Goal: Transaction & Acquisition: Purchase product/service

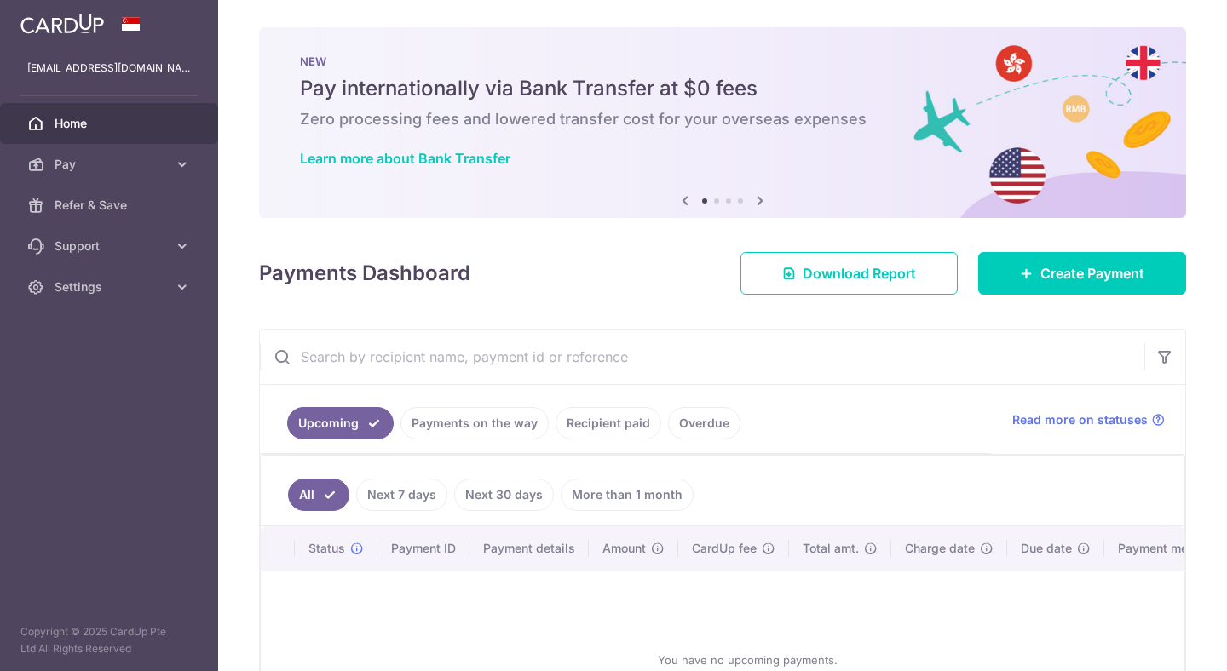
click at [601, 433] on link "Recipient paid" at bounding box center [608, 423] width 106 height 32
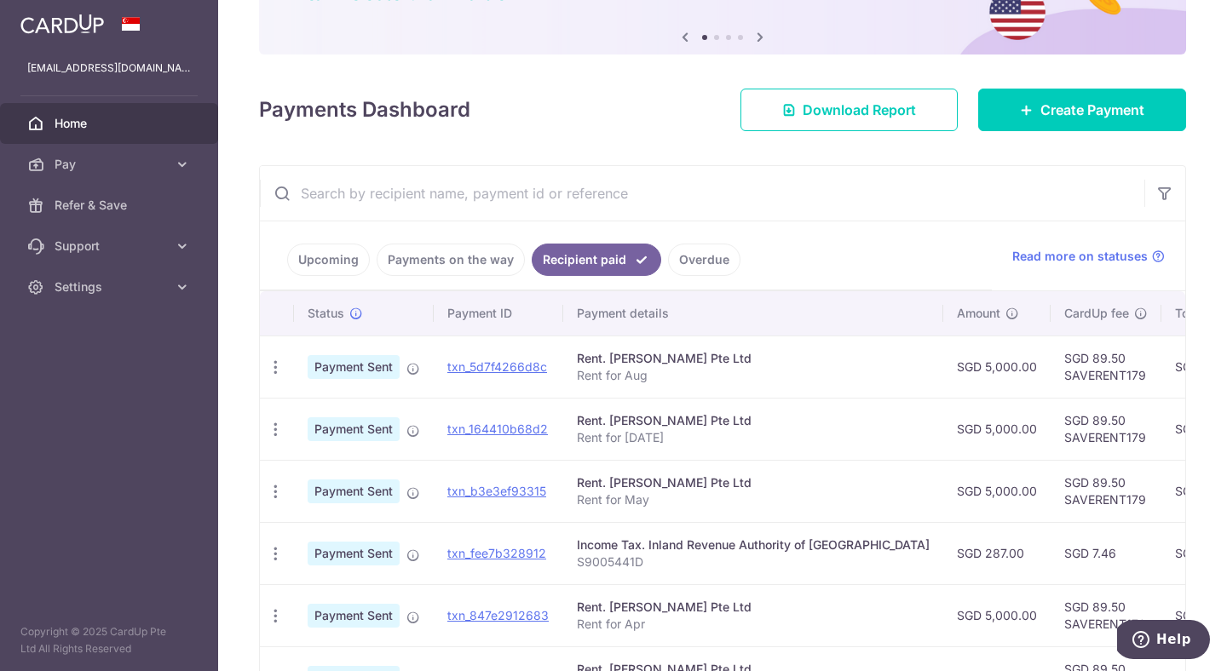
scroll to position [142, 0]
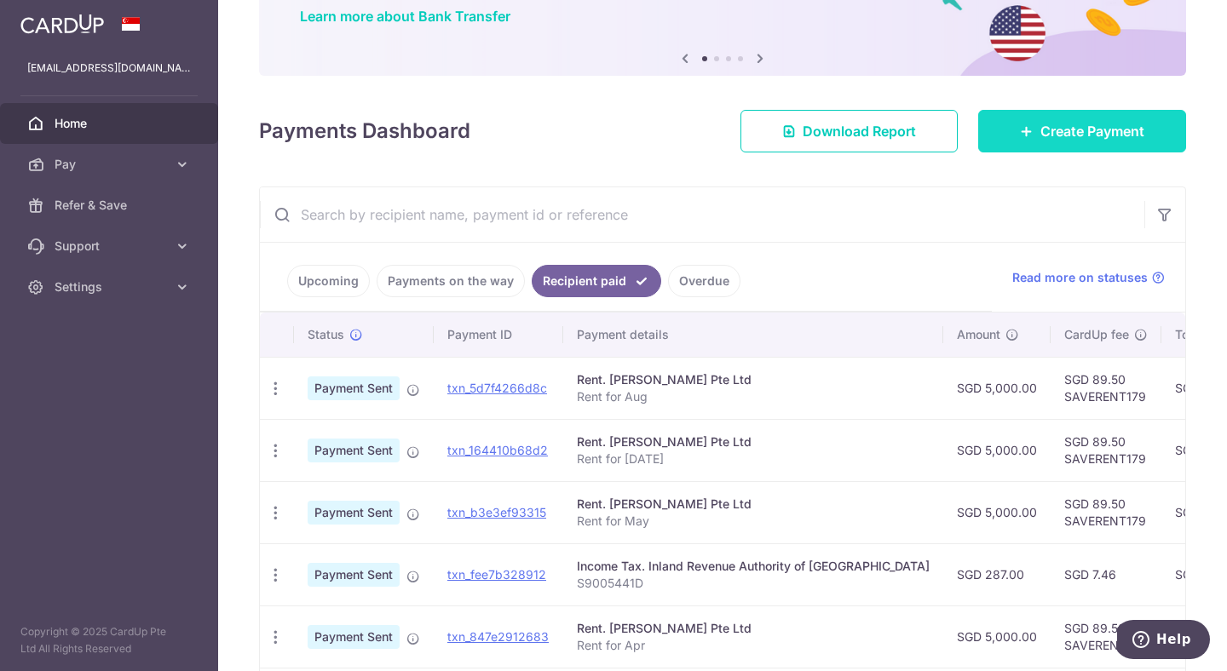
click at [1020, 136] on icon at bounding box center [1027, 131] width 14 height 14
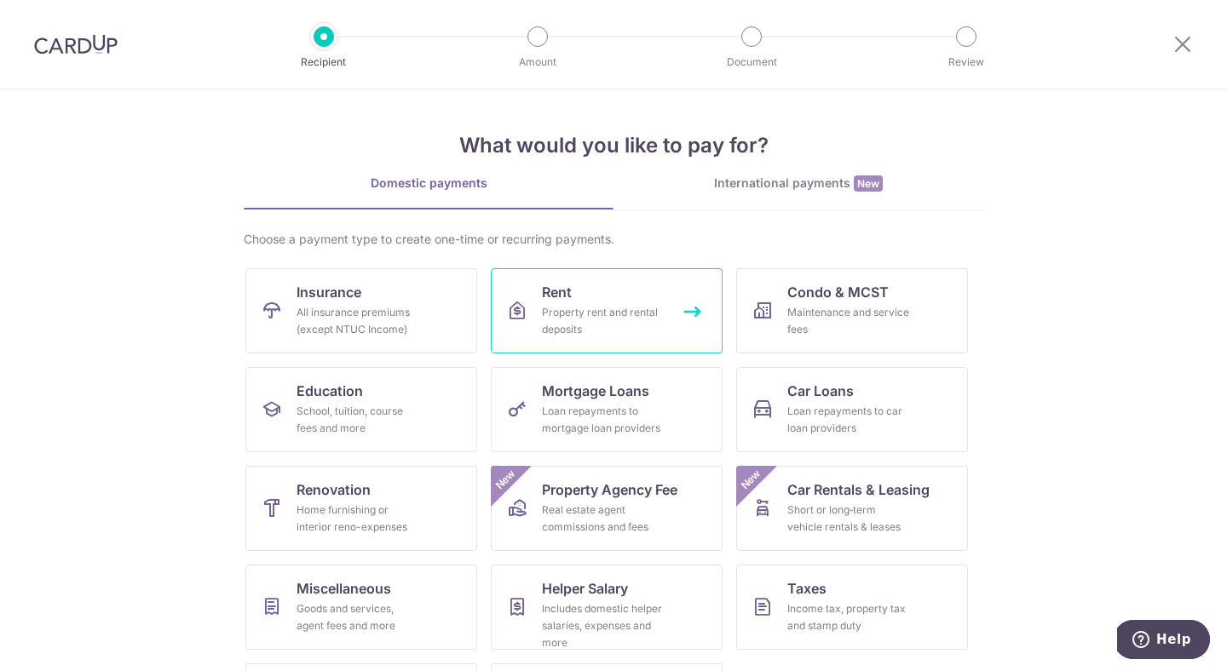
click at [619, 317] on div "Property rent and rental deposits" at bounding box center [603, 321] width 123 height 34
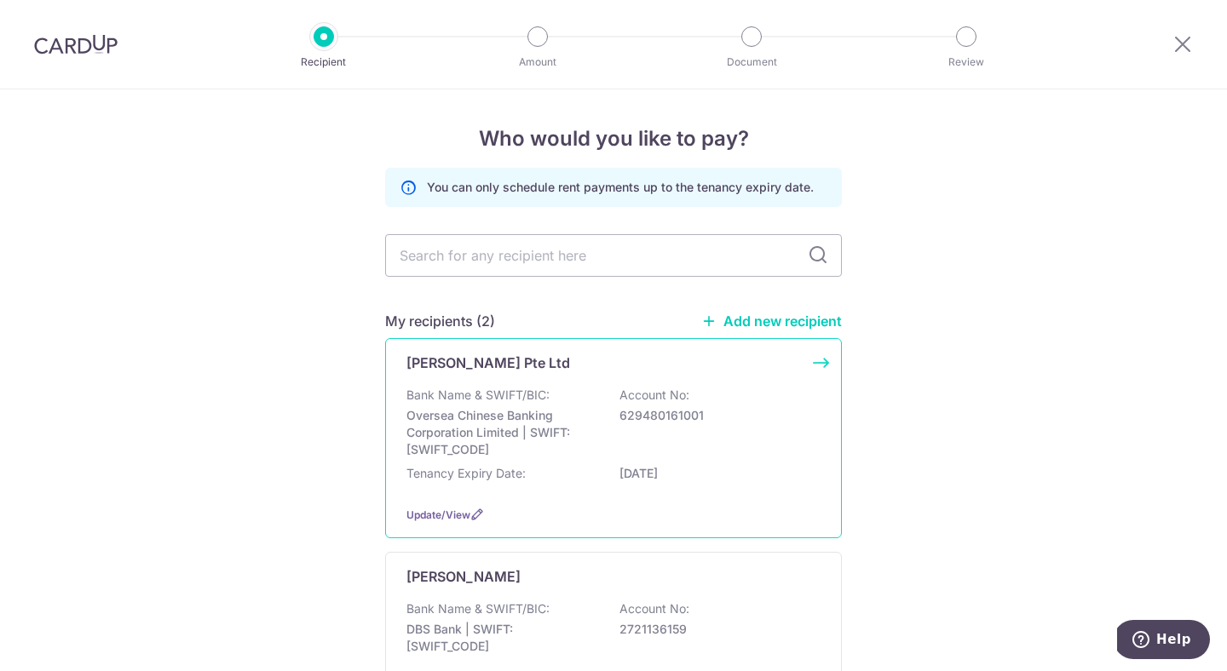
click at [576, 383] on div "[PERSON_NAME] Pte Ltd Bank Name & SWIFT/BIC: Oversea Chinese Banking Corporatio…" at bounding box center [613, 438] width 457 height 200
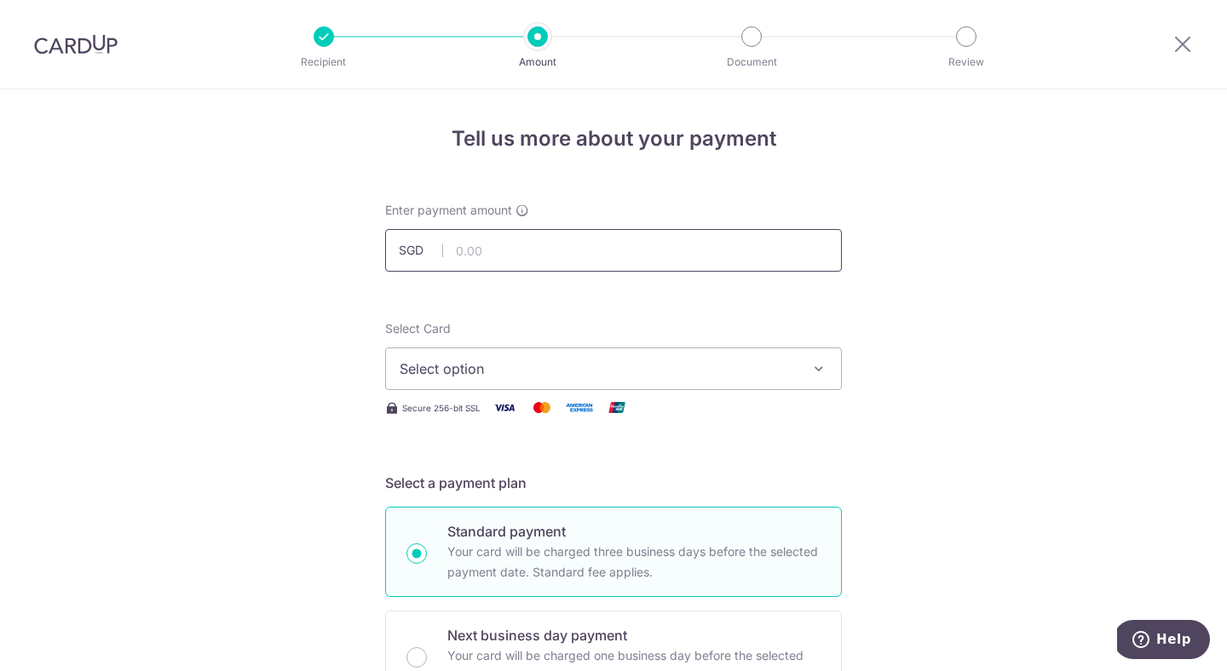
click at [611, 246] on input "text" at bounding box center [613, 250] width 457 height 43
type input "5,000.00"
click at [590, 376] on span "Select option" at bounding box center [597, 369] width 397 height 20
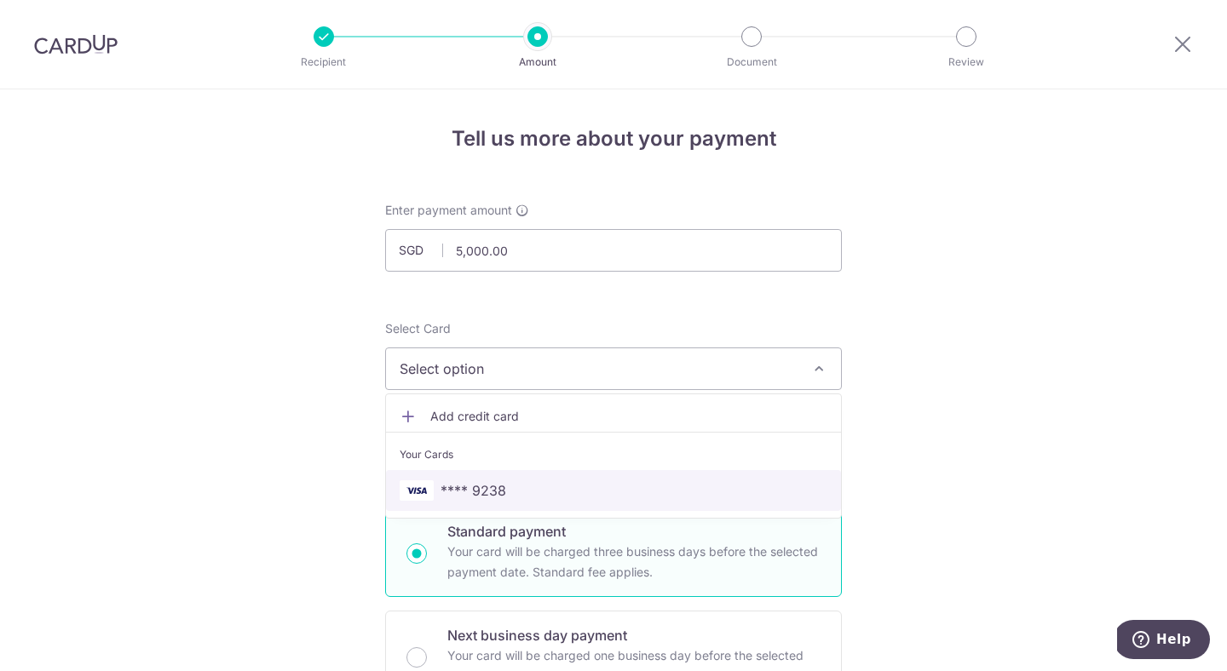
click at [583, 485] on span "**** 9238" at bounding box center [613, 490] width 428 height 20
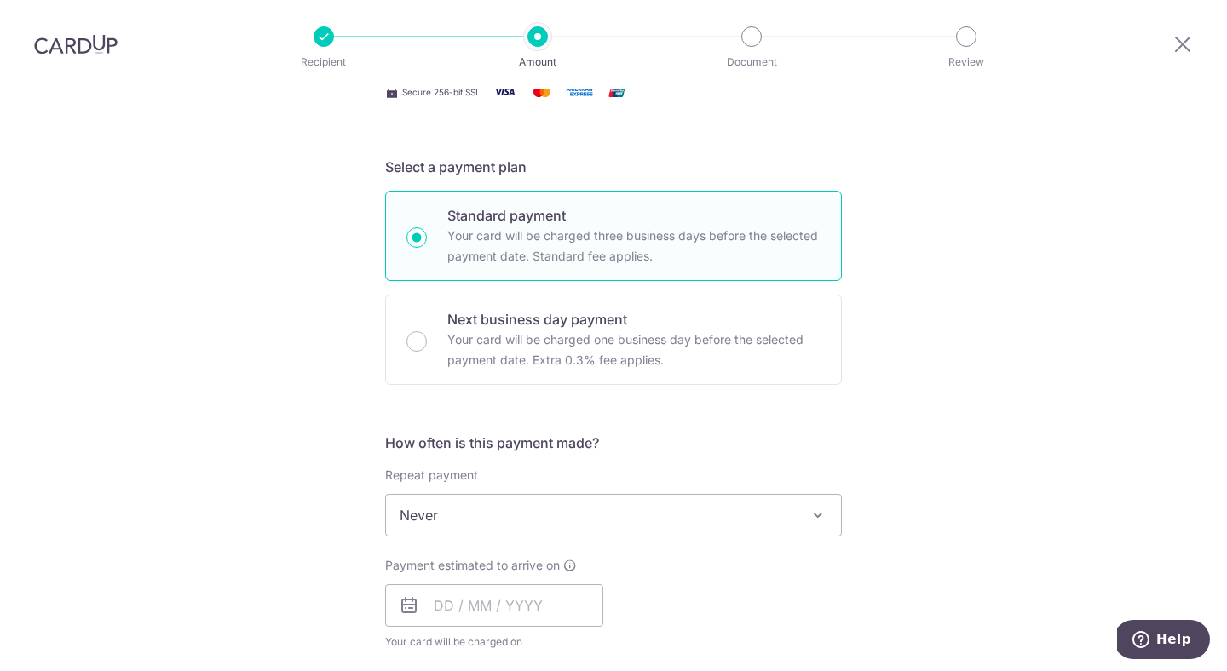
scroll to position [488, 0]
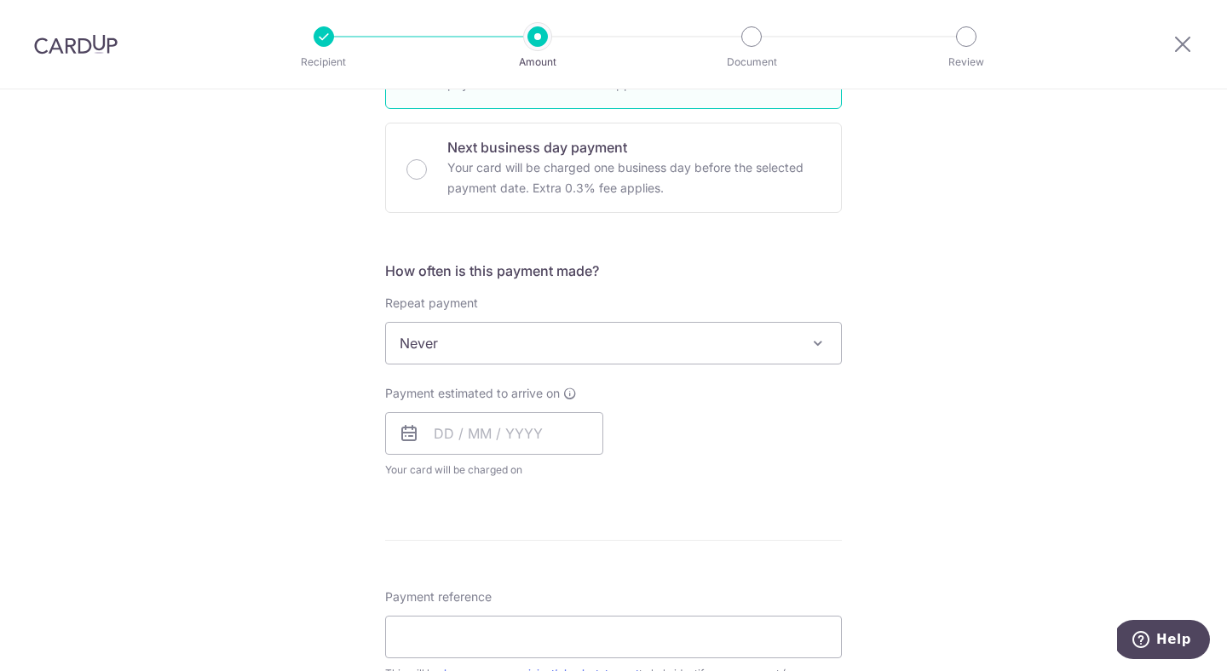
click at [467, 352] on span "Never" at bounding box center [613, 343] width 455 height 41
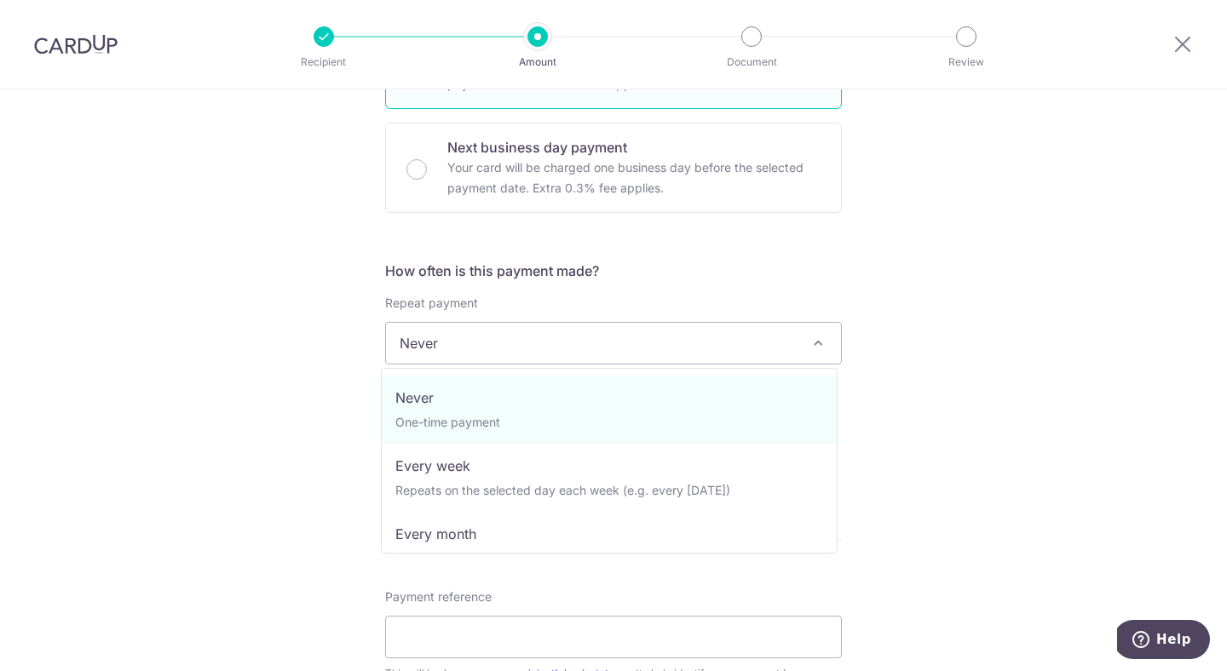
click at [328, 439] on div "Tell us more about your payment Enter payment amount SGD 5,000.00 5000.00 Selec…" at bounding box center [613, 371] width 1227 height 1541
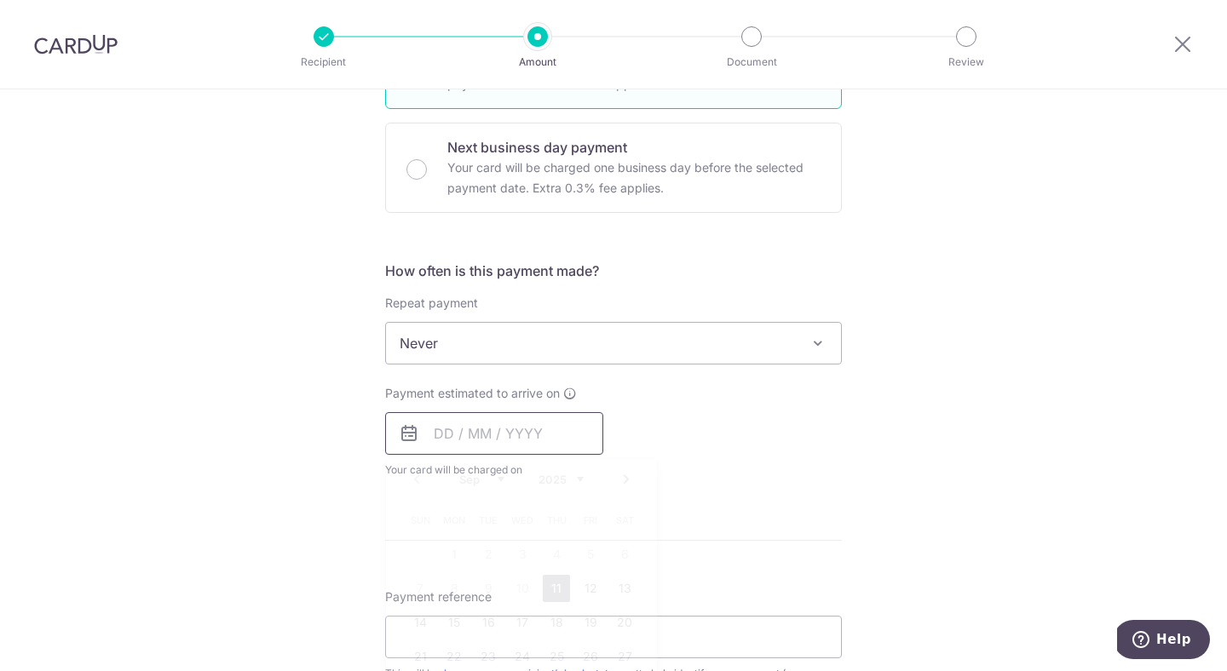
click at [470, 440] on input "text" at bounding box center [494, 433] width 218 height 43
drag, startPoint x: 545, startPoint y: 584, endPoint x: 309, endPoint y: 482, distance: 257.1
click at [545, 584] on link "11" at bounding box center [556, 588] width 27 height 27
type input "11/09/2025"
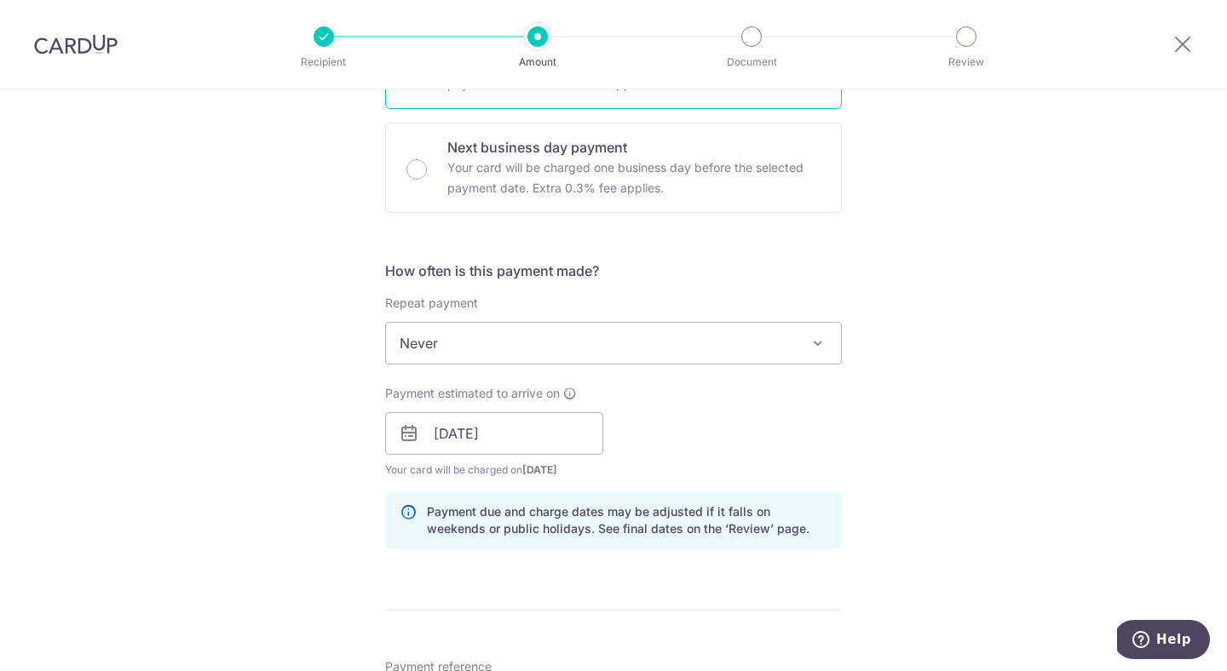
click at [309, 482] on div "Tell us more about your payment Enter payment amount SGD 5,000.00 5000.00 Selec…" at bounding box center [613, 406] width 1227 height 1611
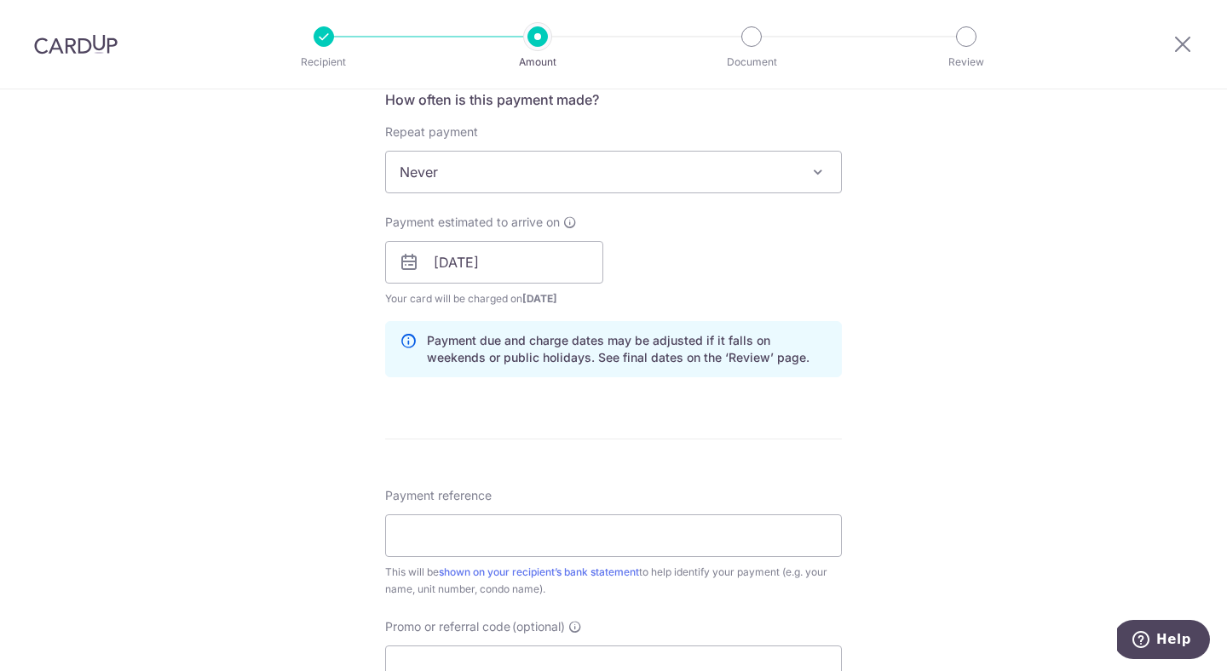
scroll to position [845, 0]
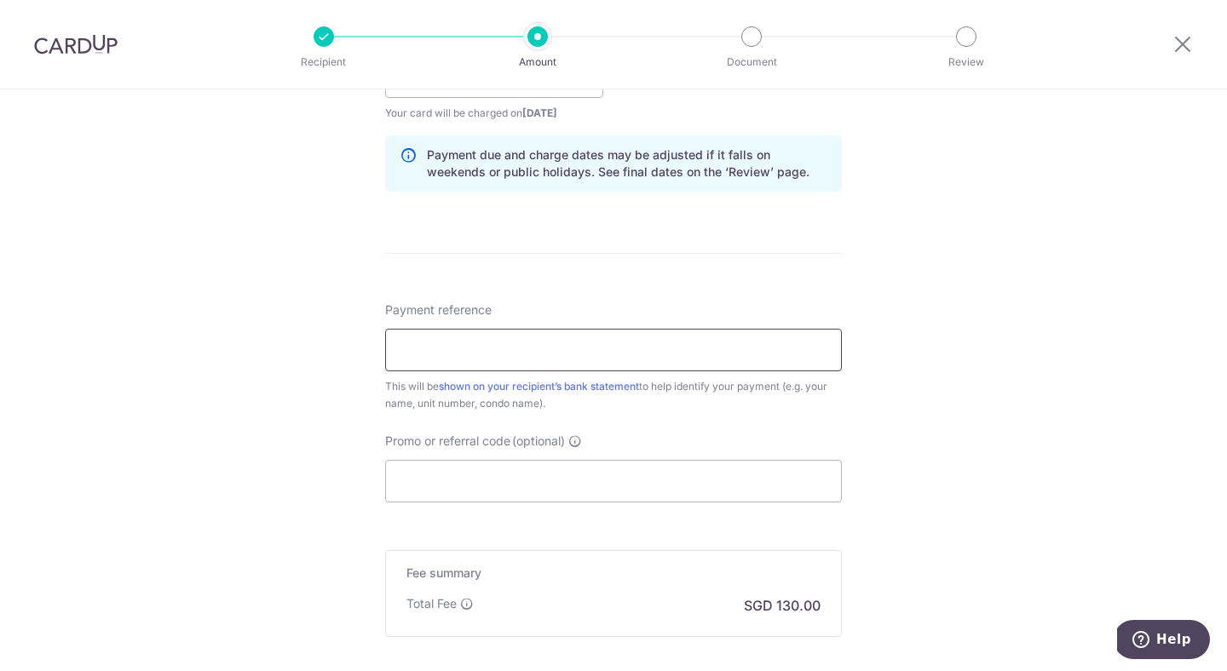
click at [454, 362] on input "Payment reference" at bounding box center [613, 350] width 457 height 43
type input "Rent for Sept"
click at [479, 471] on input "Promo or referral code (optional)" at bounding box center [613, 481] width 457 height 43
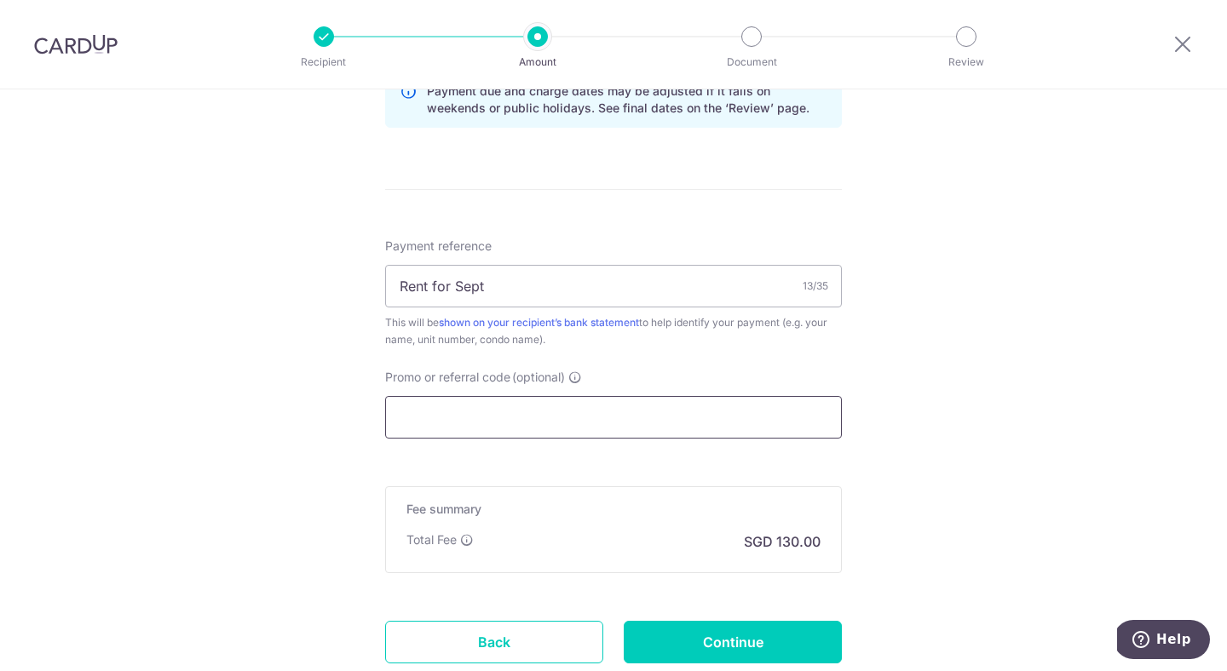
scroll to position [928, 0]
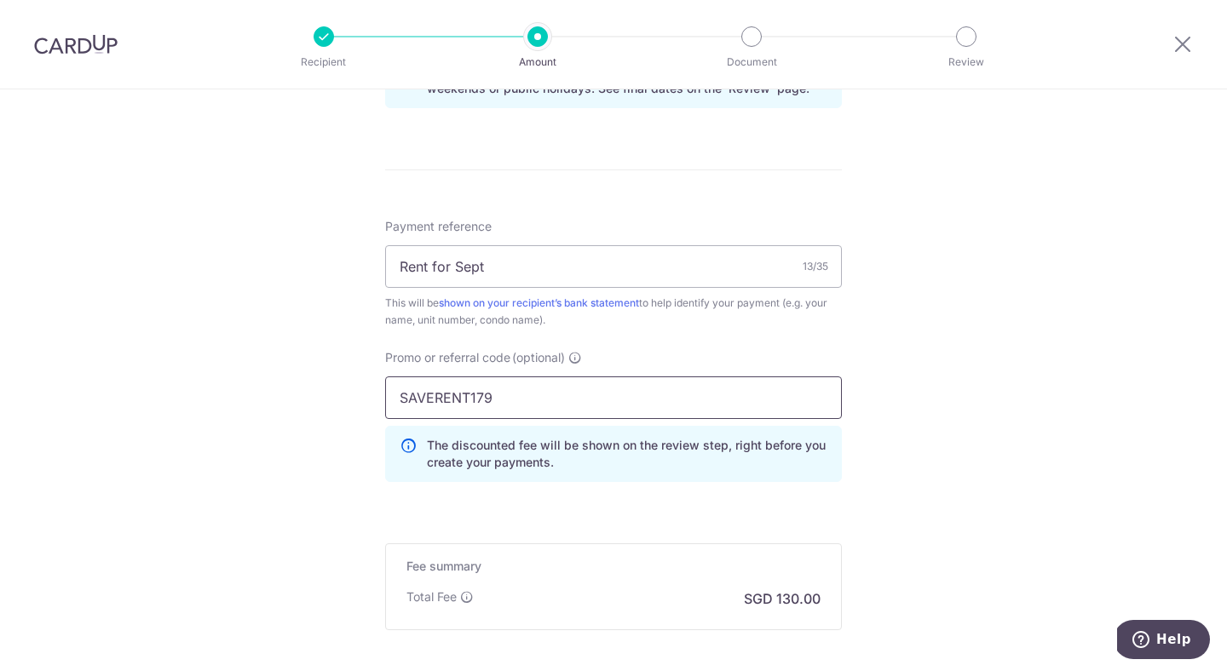
type input "SAVERENT179"
click at [991, 411] on div "Tell us more about your payment Enter payment amount SGD 5,000.00 5000.00 Selec…" at bounding box center [613, 4] width 1227 height 1687
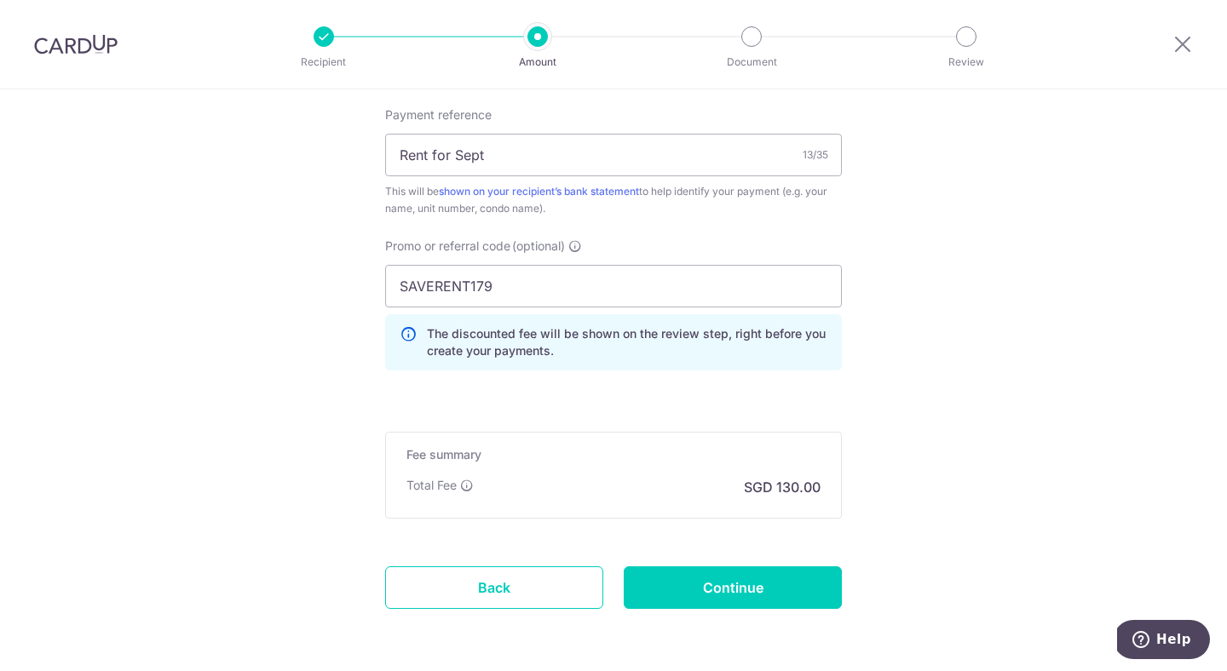
scroll to position [1106, 0]
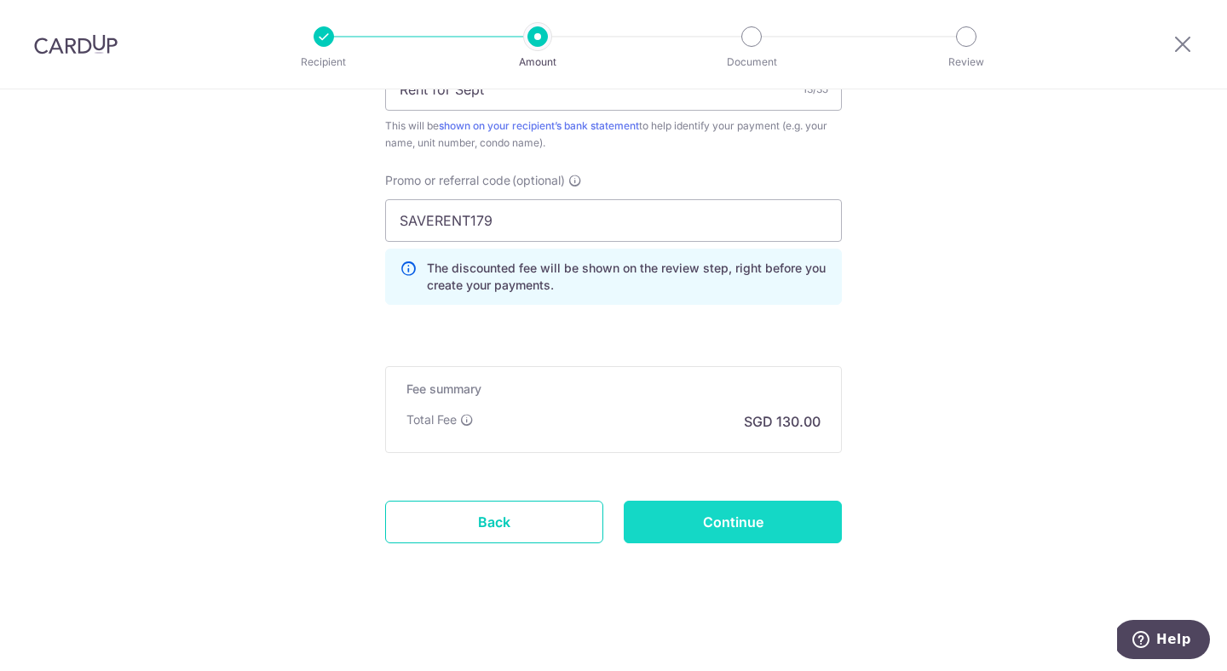
click at [750, 520] on input "Continue" at bounding box center [733, 522] width 218 height 43
type input "Create Schedule"
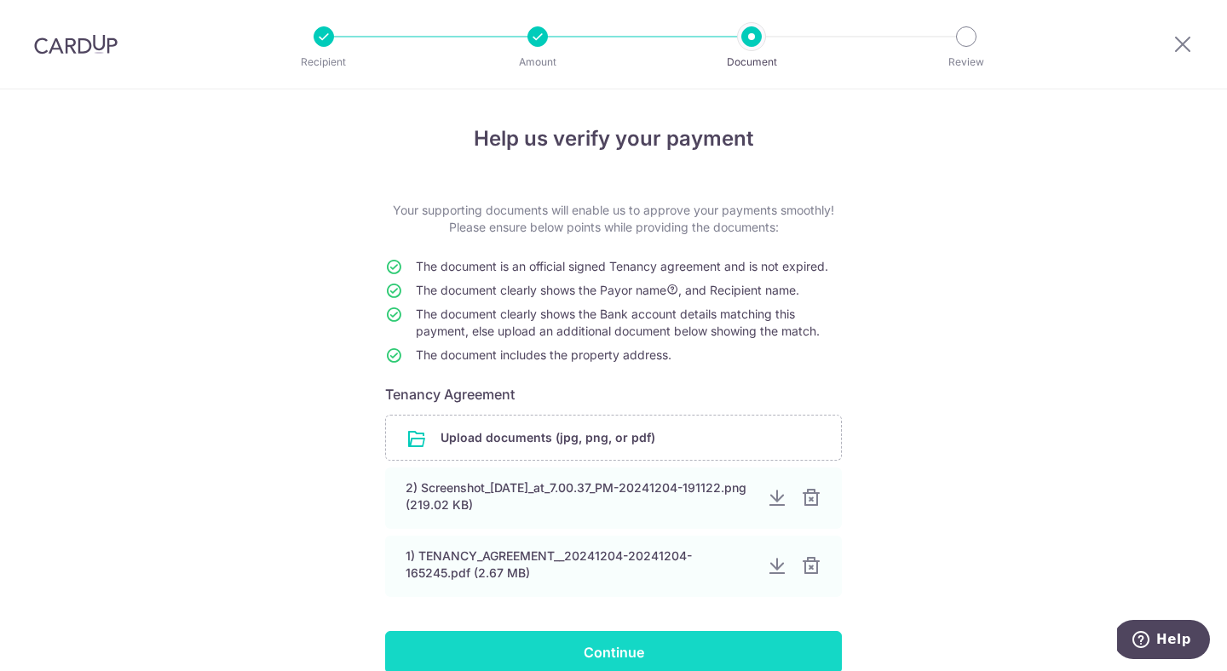
click at [703, 649] on input "Continue" at bounding box center [613, 652] width 457 height 43
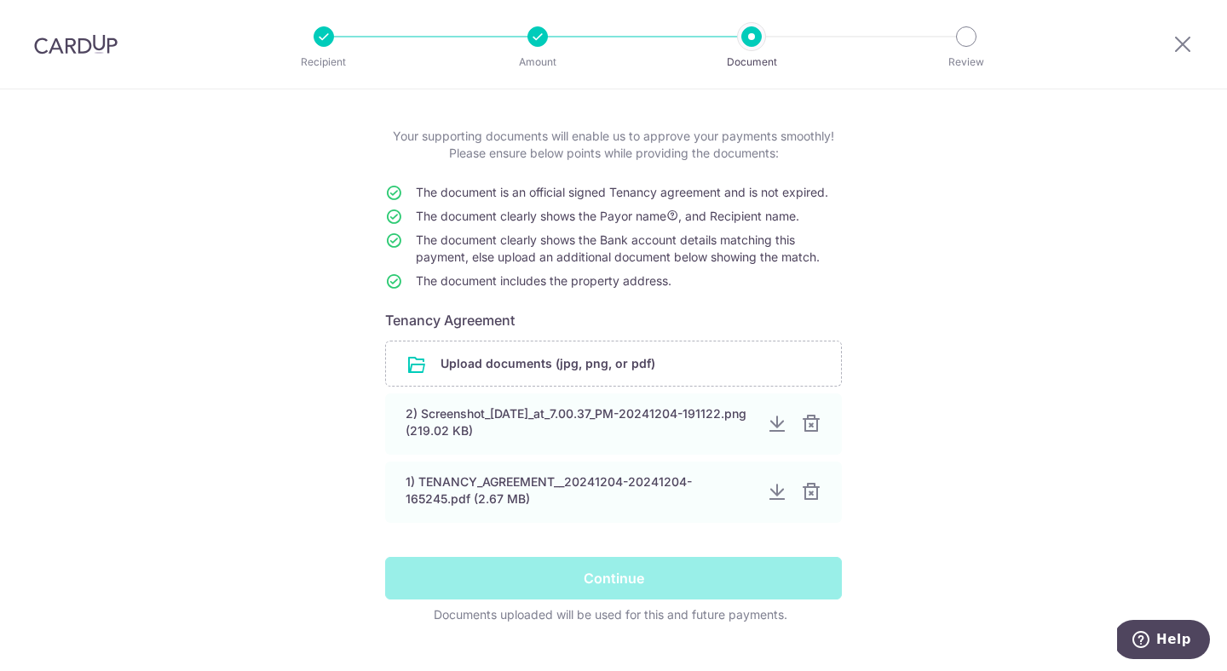
scroll to position [78, 0]
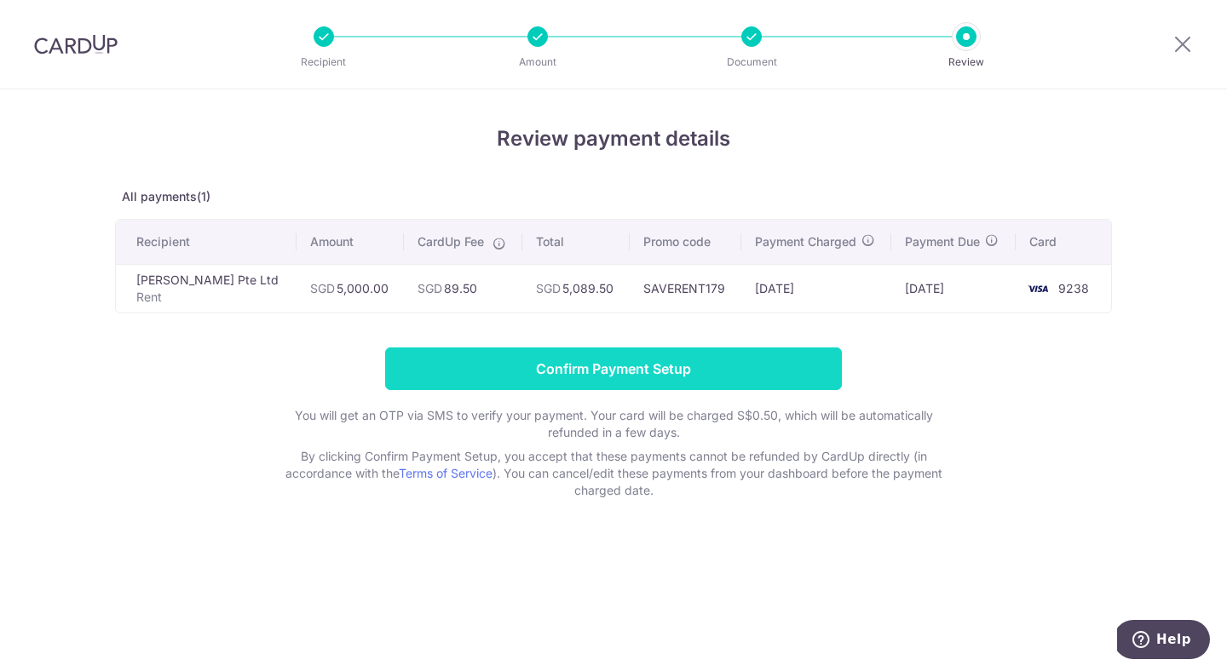
click at [721, 382] on input "Confirm Payment Setup" at bounding box center [613, 369] width 457 height 43
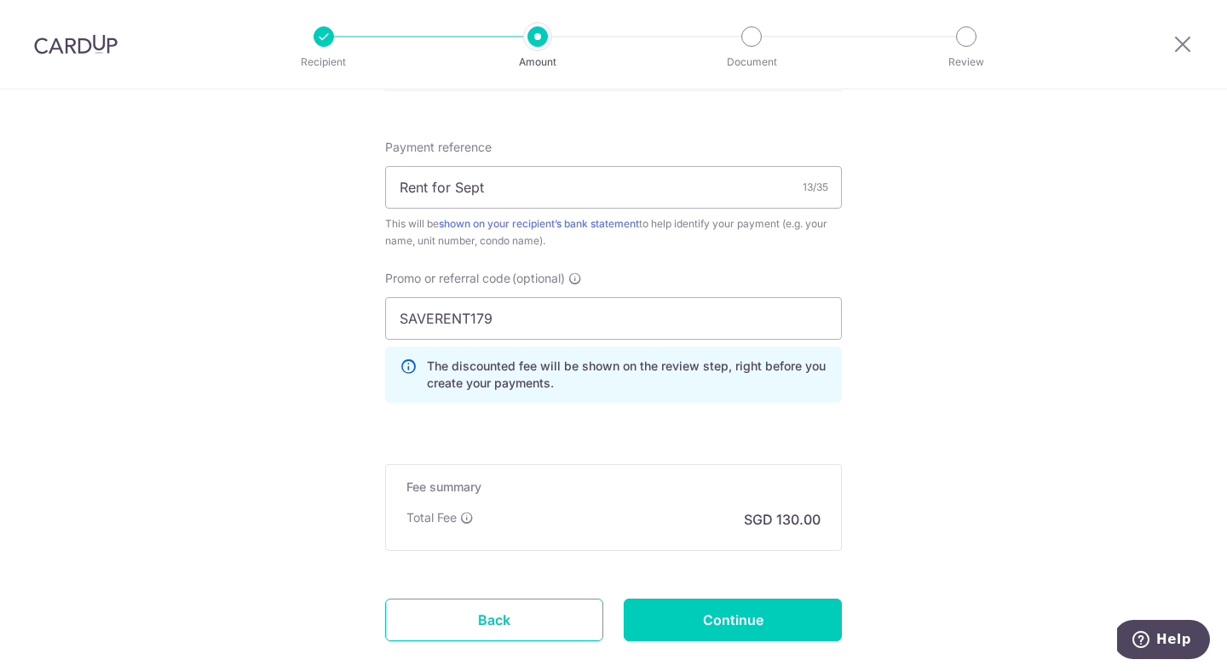
scroll to position [1175, 0]
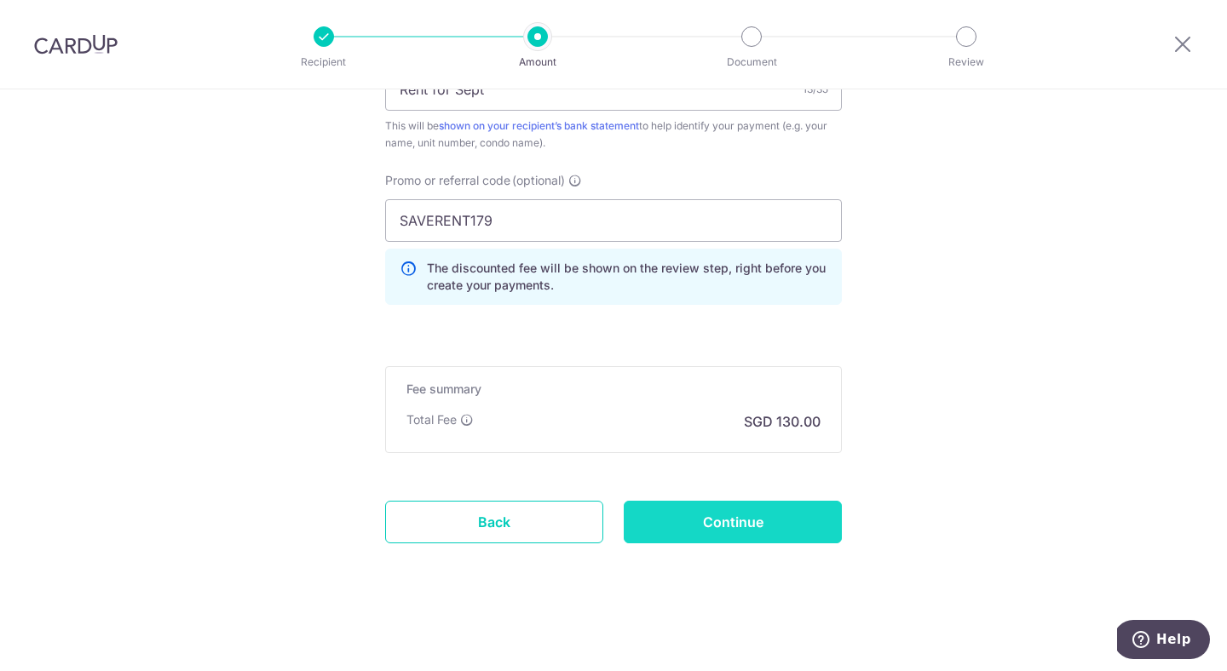
click at [713, 537] on input "Continue" at bounding box center [733, 522] width 218 height 43
type input "Update Schedule"
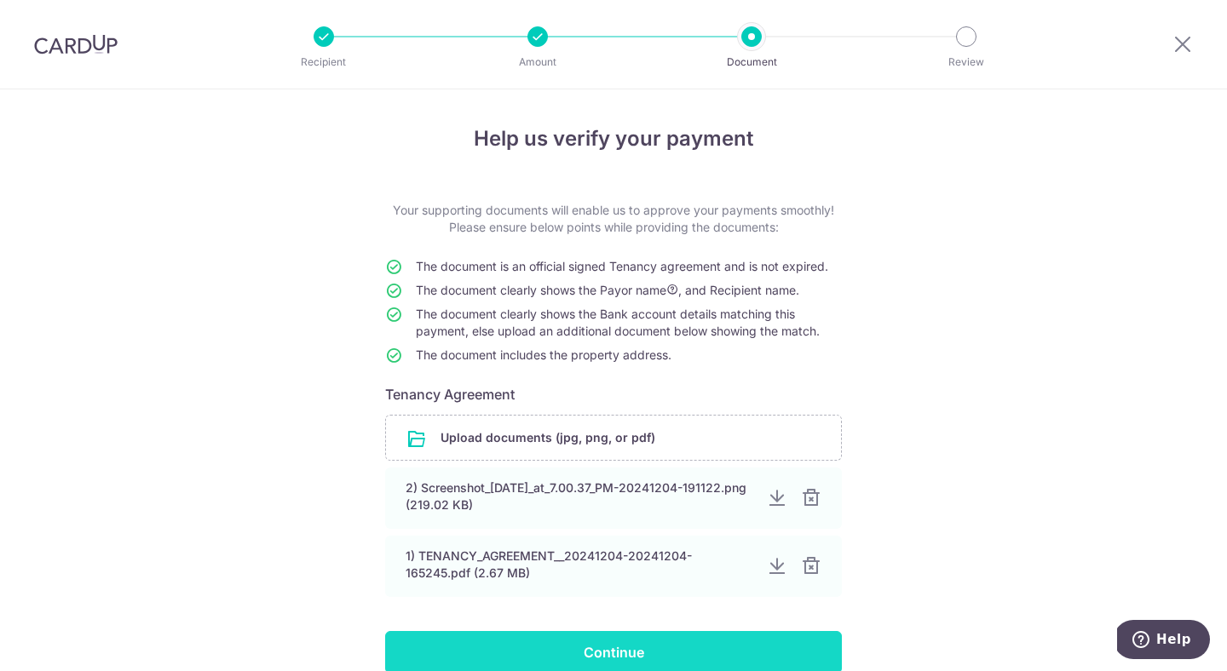
click at [674, 641] on input "Continue" at bounding box center [613, 652] width 457 height 43
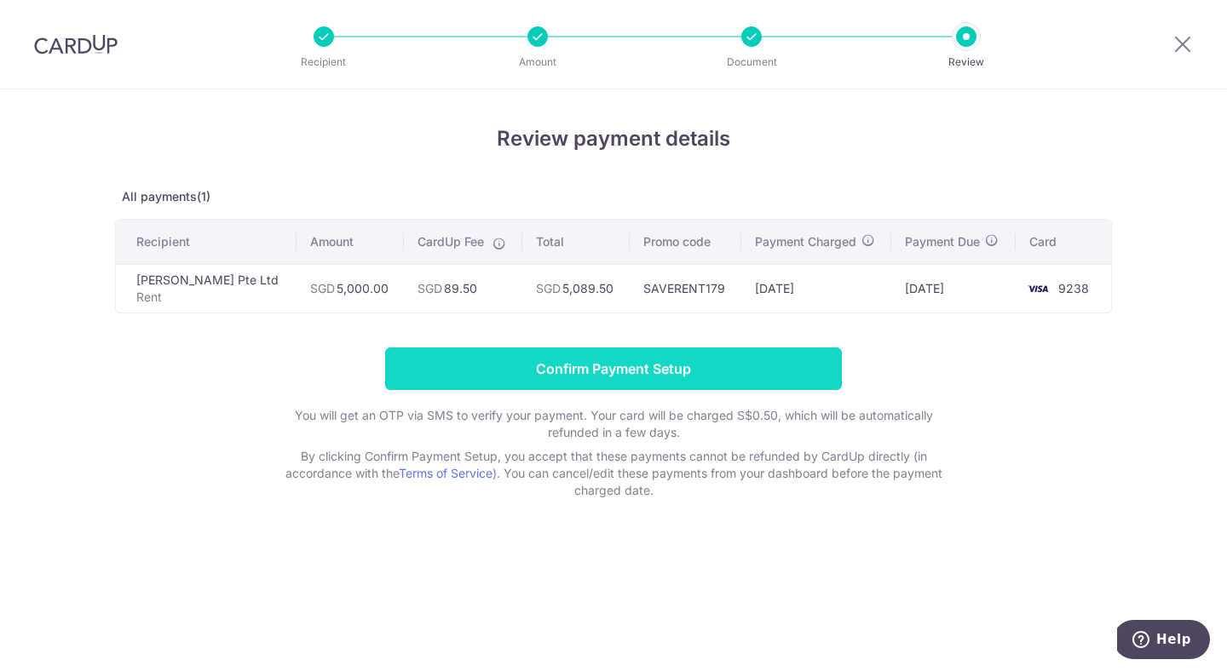
click at [687, 371] on input "Confirm Payment Setup" at bounding box center [613, 369] width 457 height 43
